Goal: Transaction & Acquisition: Purchase product/service

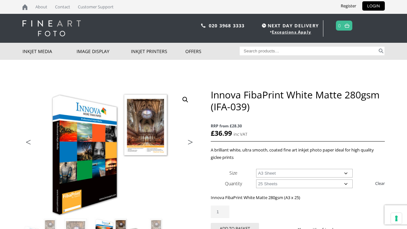
select select "a3-sheet"
select select "25-sheets"
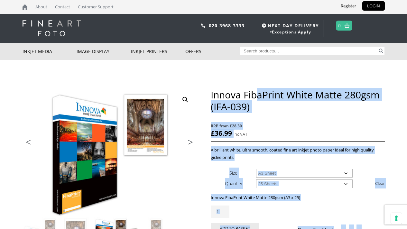
drag, startPoint x: 210, startPoint y: 94, endPoint x: 259, endPoint y: 94, distance: 49.6
click at [259, 94] on div "🔍 Previous Next Innova FibaPrint White Matte 280gsm (IFA-039) RRP from £28.30 £…" at bounding box center [204, 219] width 362 height 260
drag, startPoint x: 276, startPoint y: 108, endPoint x: 220, endPoint y: 114, distance: 56.6
click at [276, 108] on h1 "Innova FibaPrint White Matte 280gsm (IFA-039)" at bounding box center [298, 101] width 174 height 24
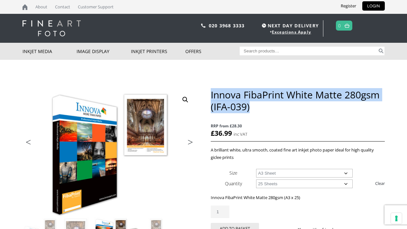
drag, startPoint x: 211, startPoint y: 96, endPoint x: 251, endPoint y: 108, distance: 41.9
click at [251, 108] on h1 "Innova FibaPrint White Matte 280gsm (IFA-039)" at bounding box center [298, 101] width 174 height 24
copy h1 "Innova FibaPrint White Matte 280gsm (IFA-039)"
